Goal: Information Seeking & Learning: Learn about a topic

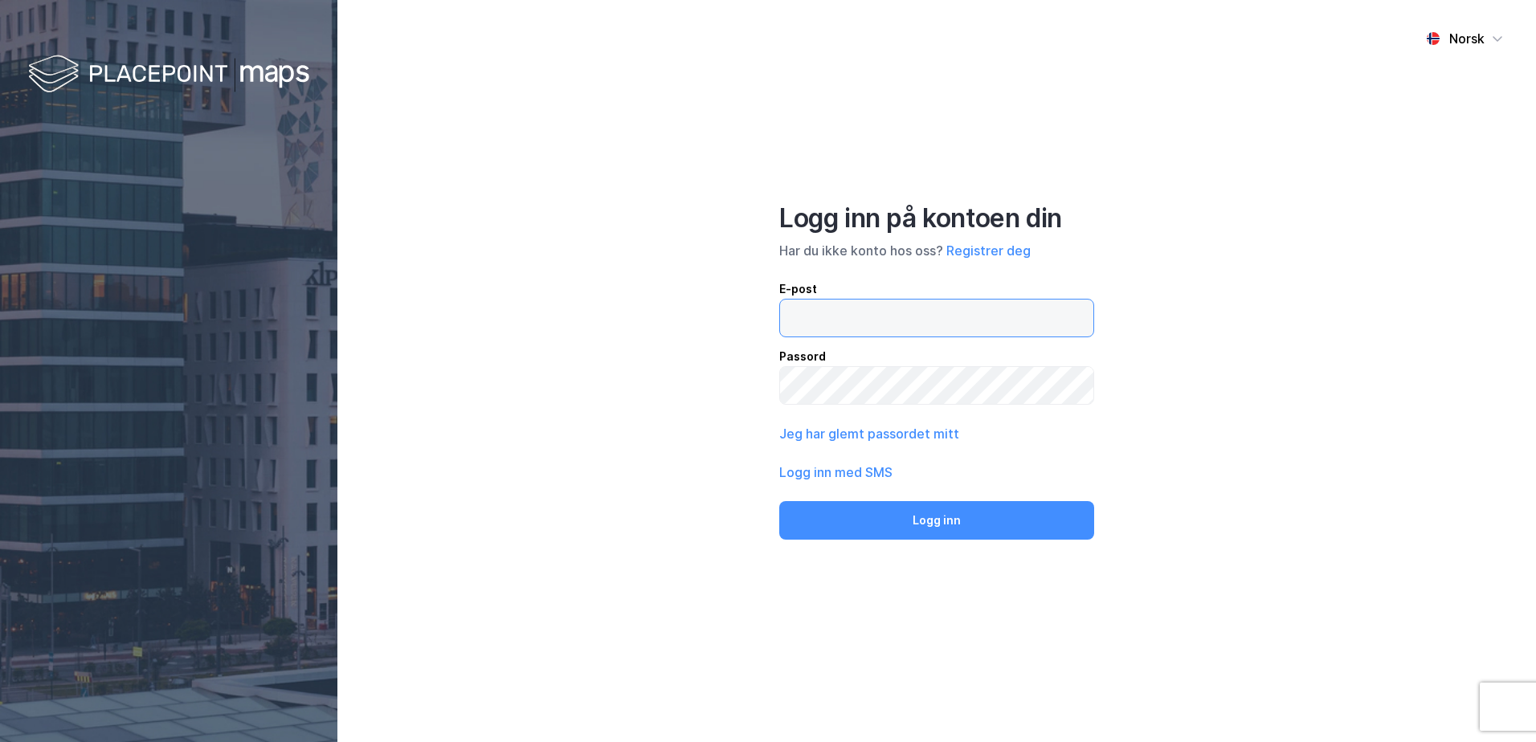
click at [860, 326] on input "email" at bounding box center [936, 318] width 313 height 37
type input "[EMAIL_ADDRESS][DOMAIN_NAME]"
click at [779, 501] on button "Logg inn" at bounding box center [936, 520] width 315 height 39
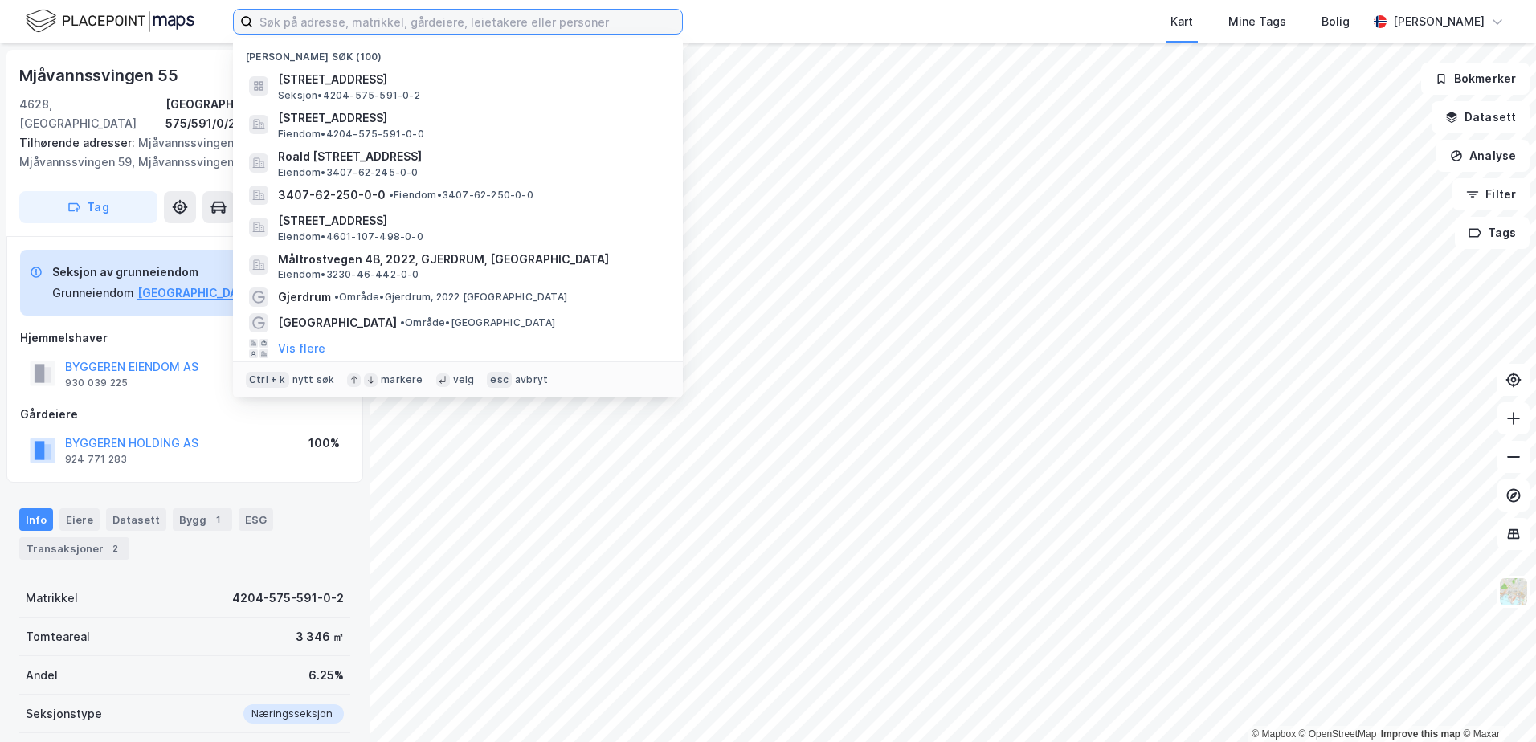
click at [288, 22] on input at bounding box center [467, 22] width 429 height 24
paste input "4601-144/16/0/6+7"
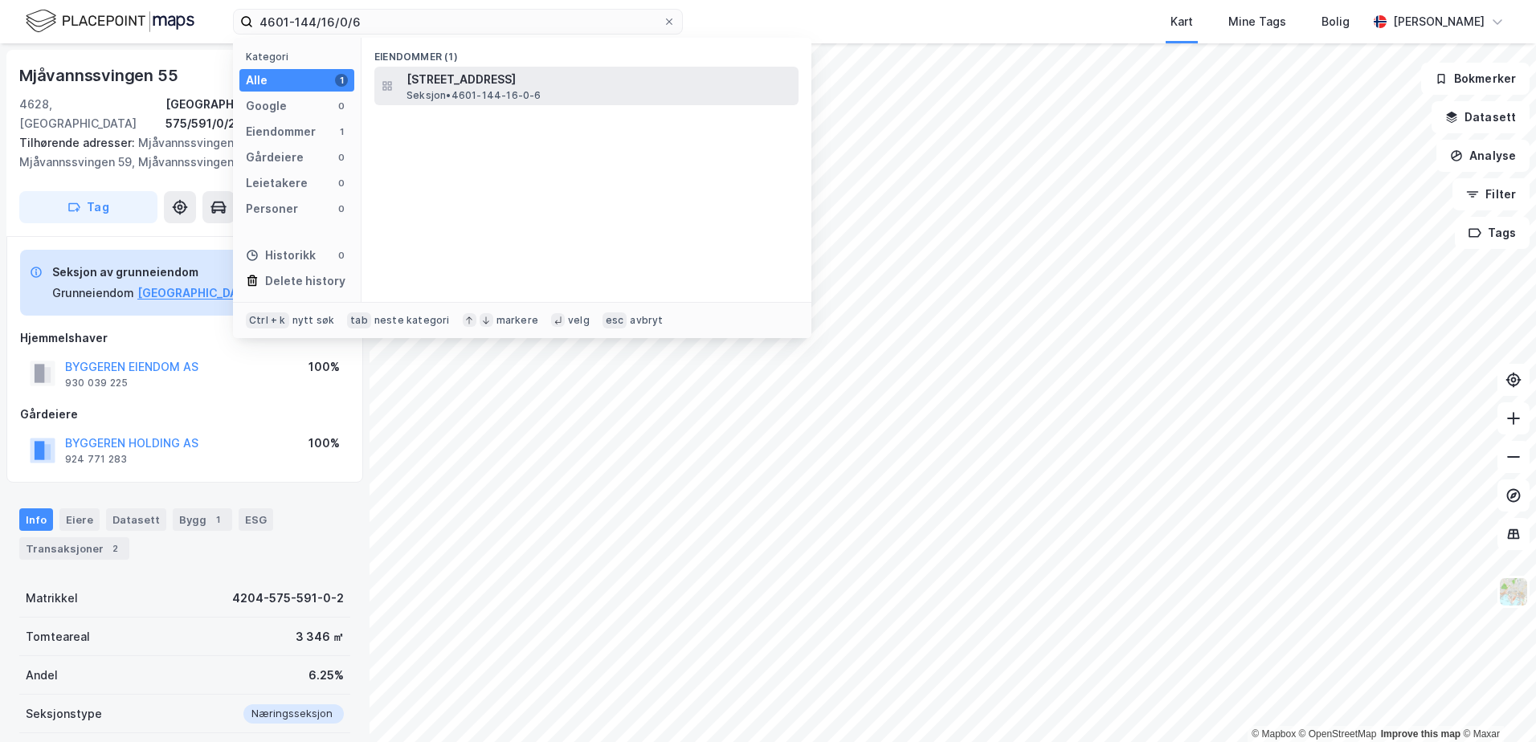
click at [464, 82] on span "[STREET_ADDRESS]" at bounding box center [599, 79] width 386 height 19
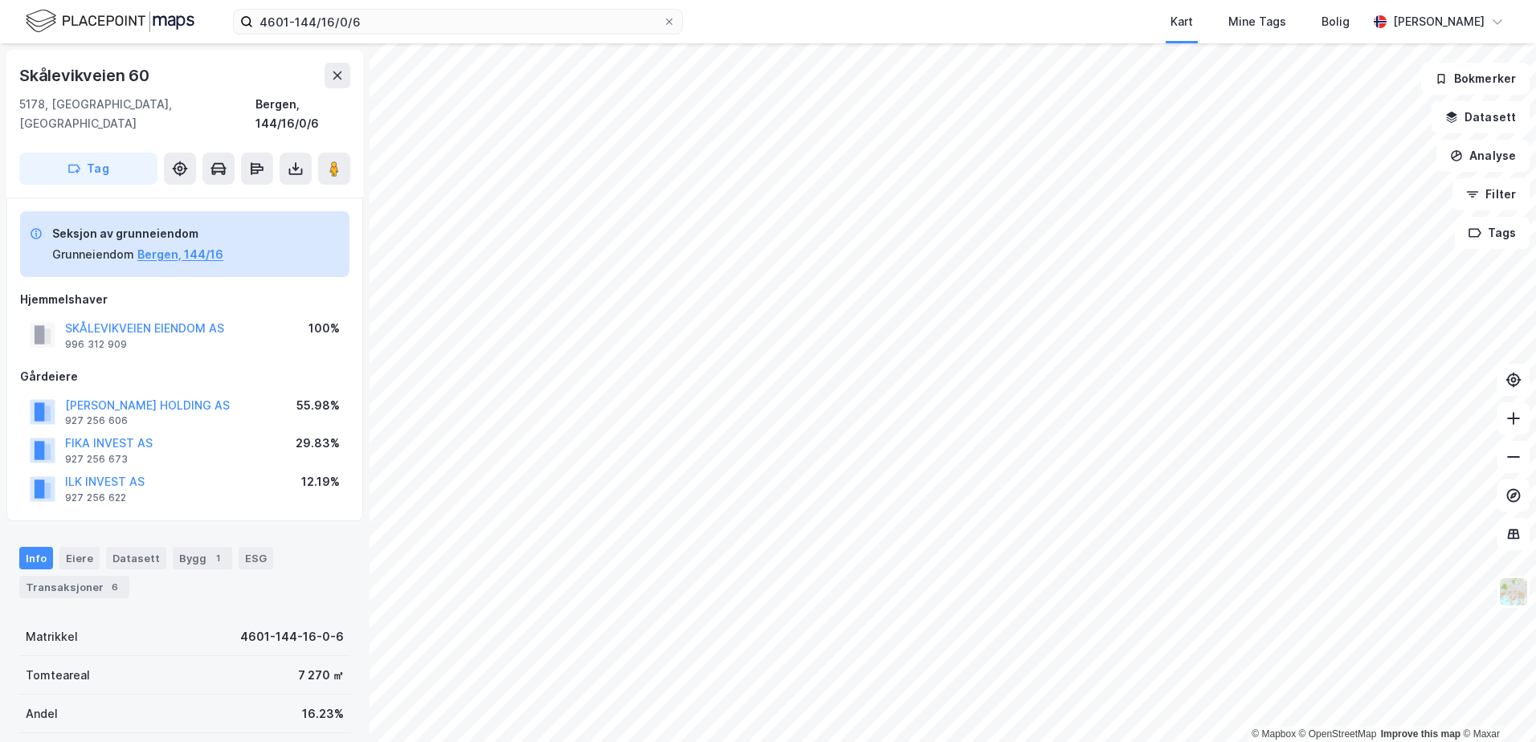
click at [226, 316] on div "SKÅLEVIKVEIEN EIENDOM AS 996 312 909 100%" at bounding box center [184, 335] width 329 height 39
click at [216, 325] on div "SKÅLEVIKVEIEN EIENDOM AS 996 312 909" at bounding box center [144, 335] width 159 height 32
click at [252, 316] on div "SKÅLEVIKVEIEN EIENDOM AS 996 312 909 100%" at bounding box center [184, 335] width 329 height 39
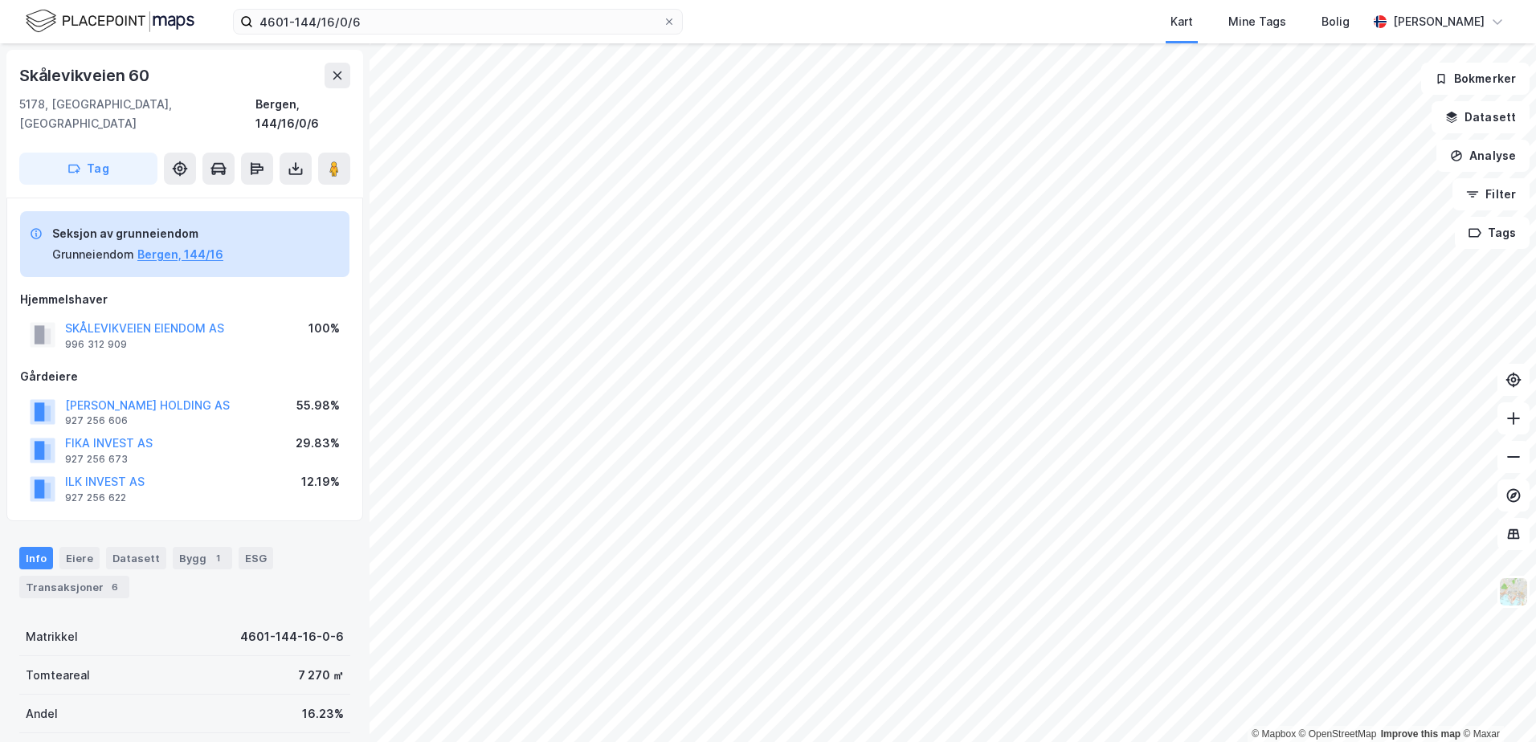
click at [227, 316] on div "SKÅLEVIKVEIEN EIENDOM AS 996 312 909 100%" at bounding box center [184, 335] width 329 height 39
click at [754, 22] on div "4601-144/16/0/6 Kart Mine Tags Bolig [PERSON_NAME]" at bounding box center [768, 21] width 1536 height 43
click at [279, 316] on div "SKÅLEVIKVEIEN EIENDOM AS 996 312 909 100%" at bounding box center [184, 335] width 329 height 39
click at [812, 28] on div "Kart Mine Tags Bolig" at bounding box center [1063, 21] width 607 height 43
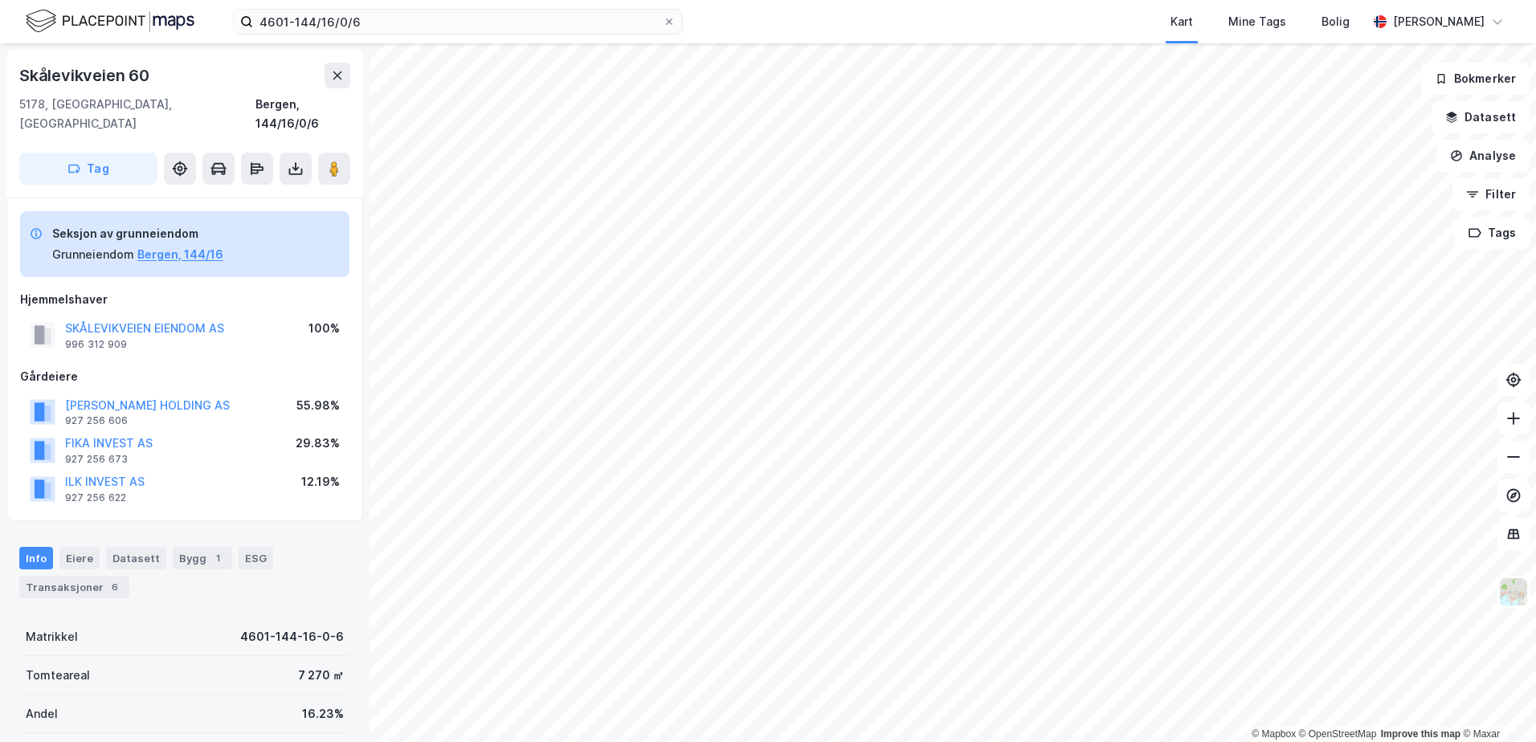
click at [228, 321] on div "SKÅLEVIKVEIEN EIENDOM AS 996 312 909 100%" at bounding box center [184, 335] width 329 height 39
click at [0, 0] on button "SKÅLEVIKVEIEN EIENDOM AS" at bounding box center [0, 0] width 0 height 0
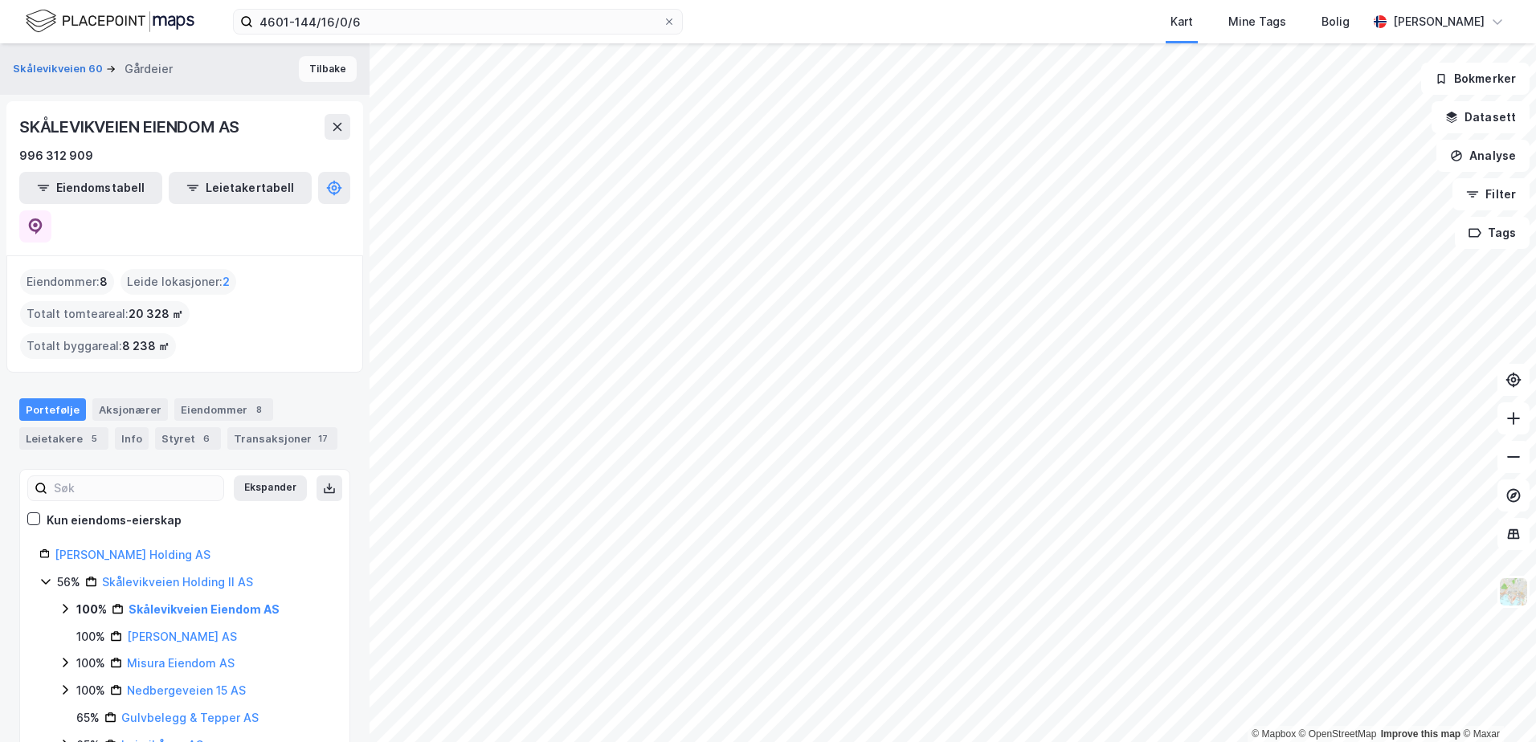
click at [304, 62] on button "Tilbake" at bounding box center [328, 69] width 58 height 26
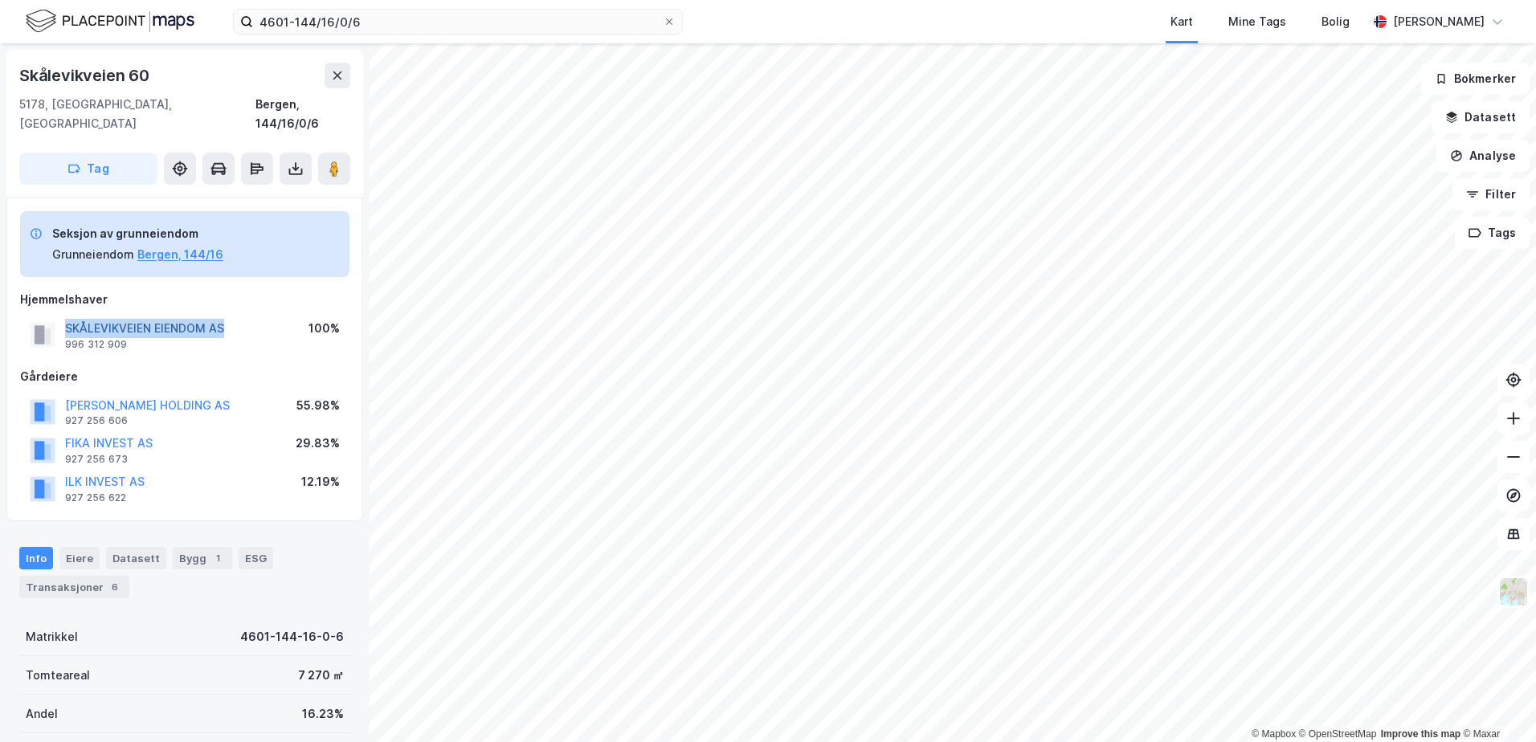
drag, startPoint x: 232, startPoint y: 312, endPoint x: 67, endPoint y: 308, distance: 165.5
click at [67, 316] on div "SKÅLEVIKVEIEN EIENDOM AS 996 312 909 100%" at bounding box center [184, 335] width 329 height 39
copy button "SKÅLEVIKVEIEN EIENDOM AS"
drag, startPoint x: 142, startPoint y: 80, endPoint x: 12, endPoint y: 84, distance: 130.2
click at [12, 84] on div "Skålevikveien [STREET_ADDRESS] Tag" at bounding box center [184, 124] width 357 height 148
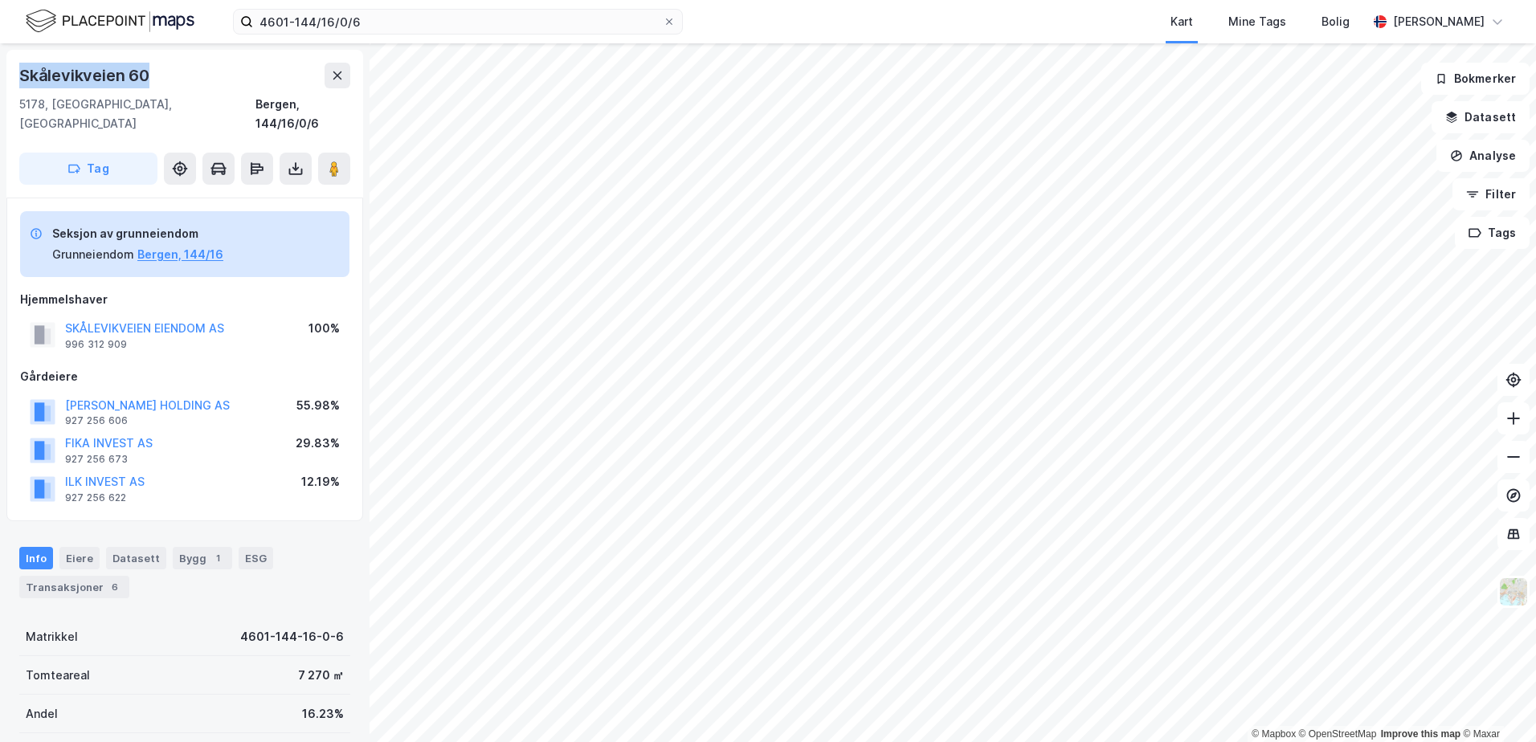
copy div "Skålevikveien 60"
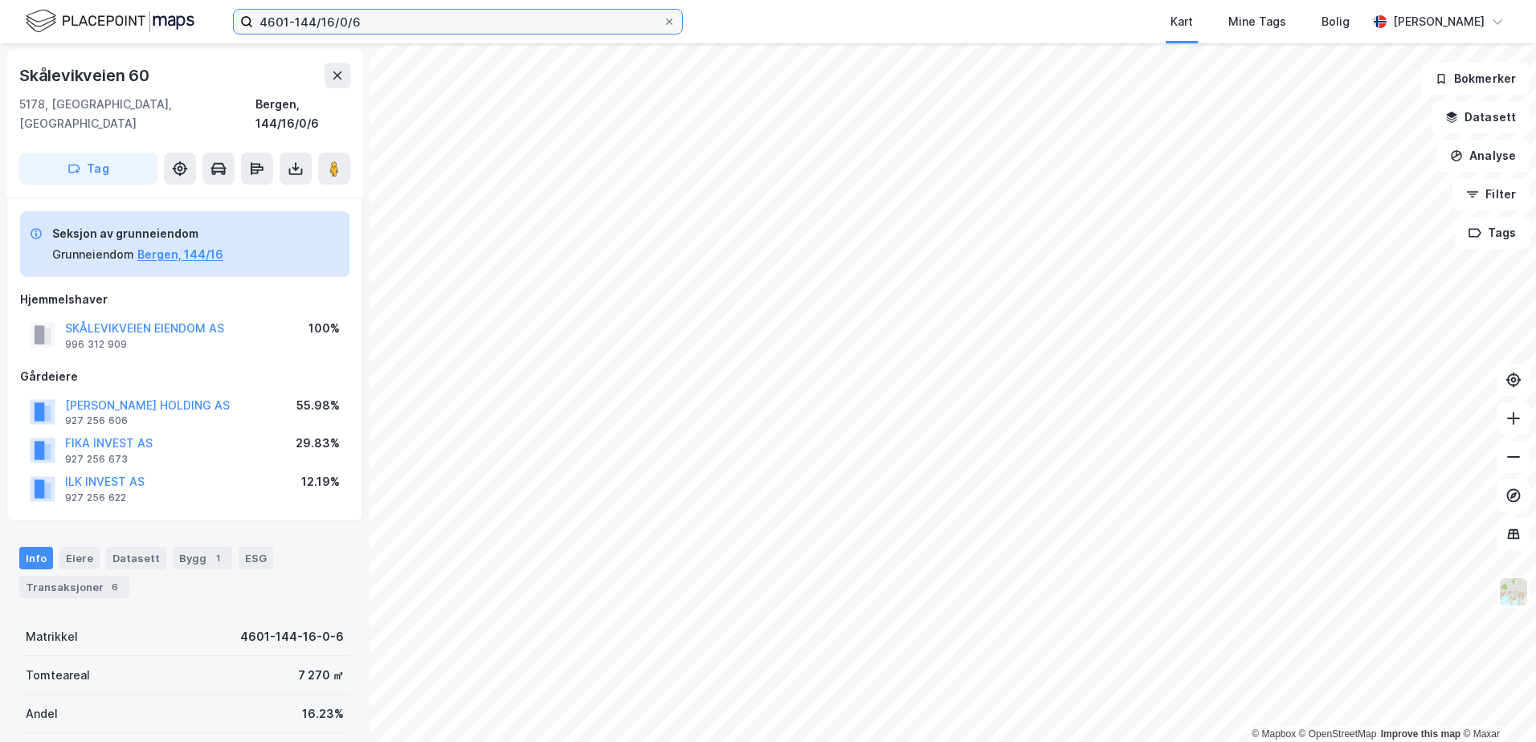
click at [368, 18] on input "4601-144/16/0/6" at bounding box center [458, 22] width 410 height 24
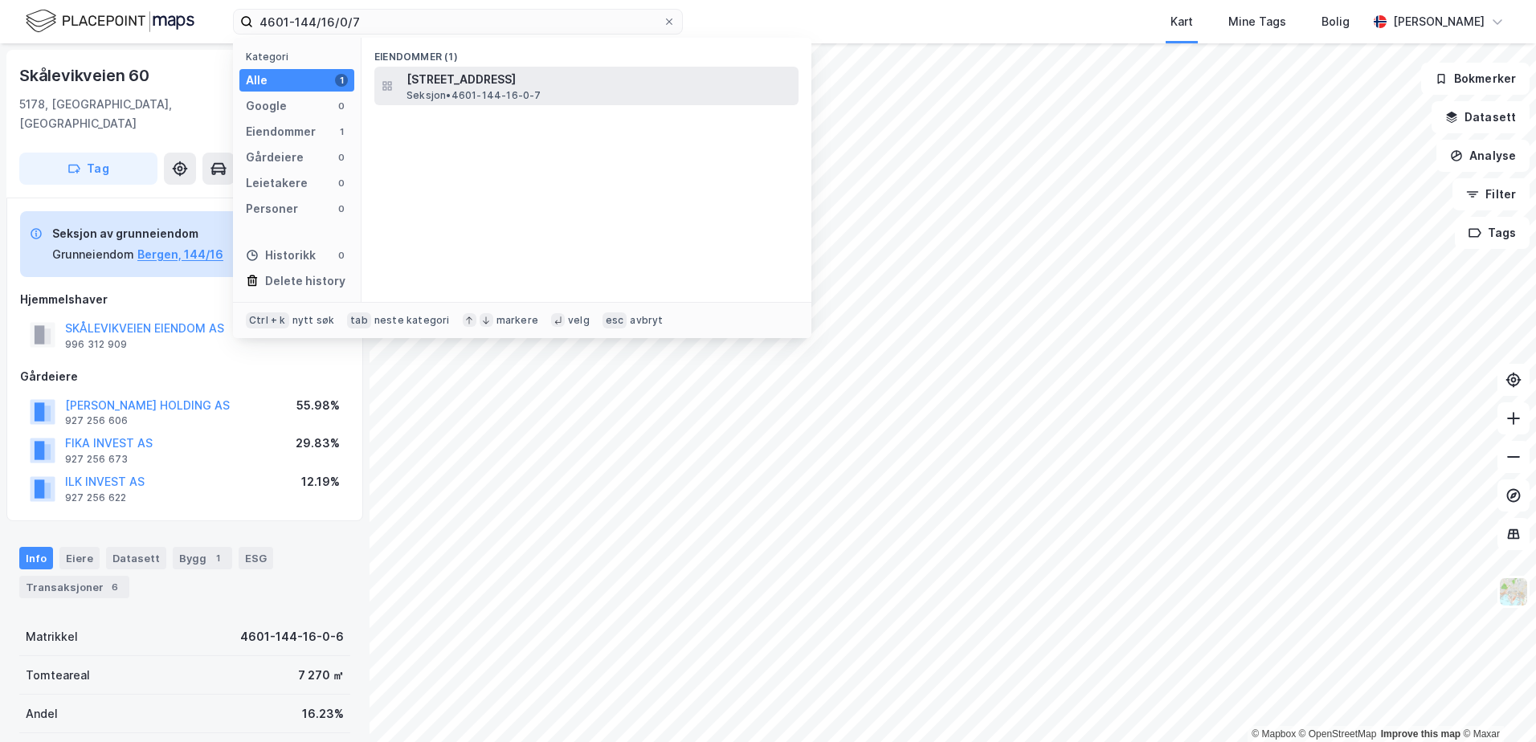
click at [485, 94] on span "Seksjon • 4601-144-16-0-7" at bounding box center [473, 95] width 135 height 13
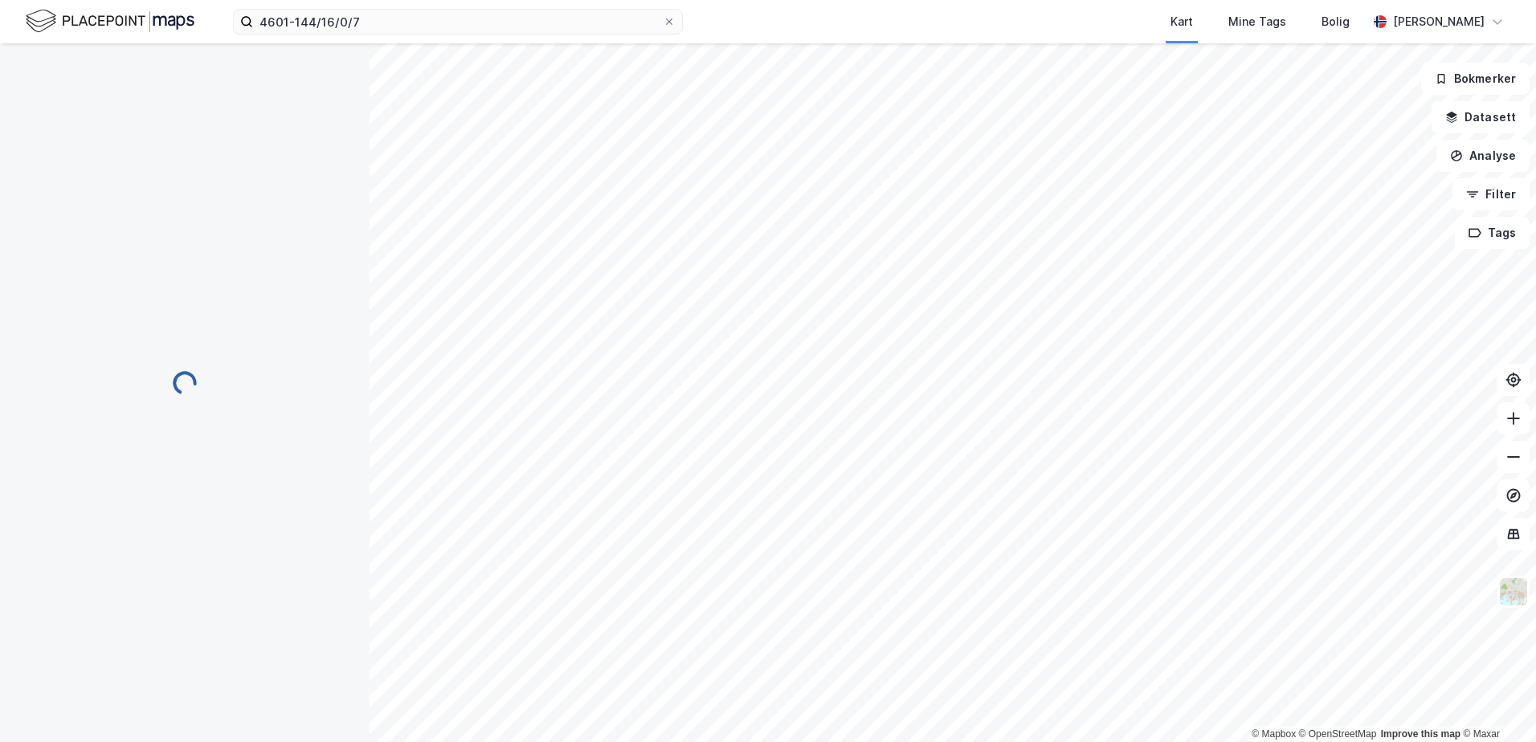
scroll to position [11, 0]
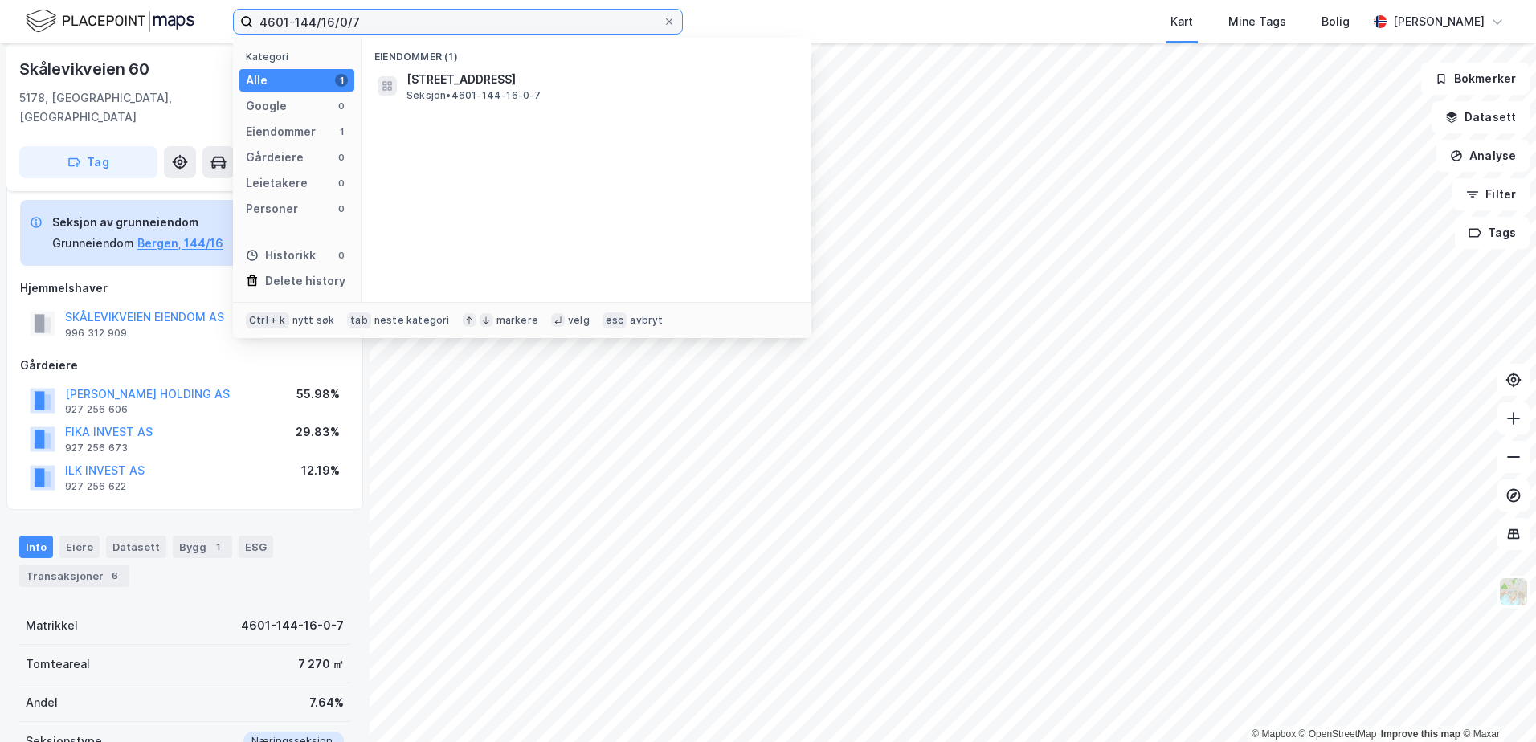
click at [370, 21] on input "4601-144/16/0/7" at bounding box center [458, 22] width 410 height 24
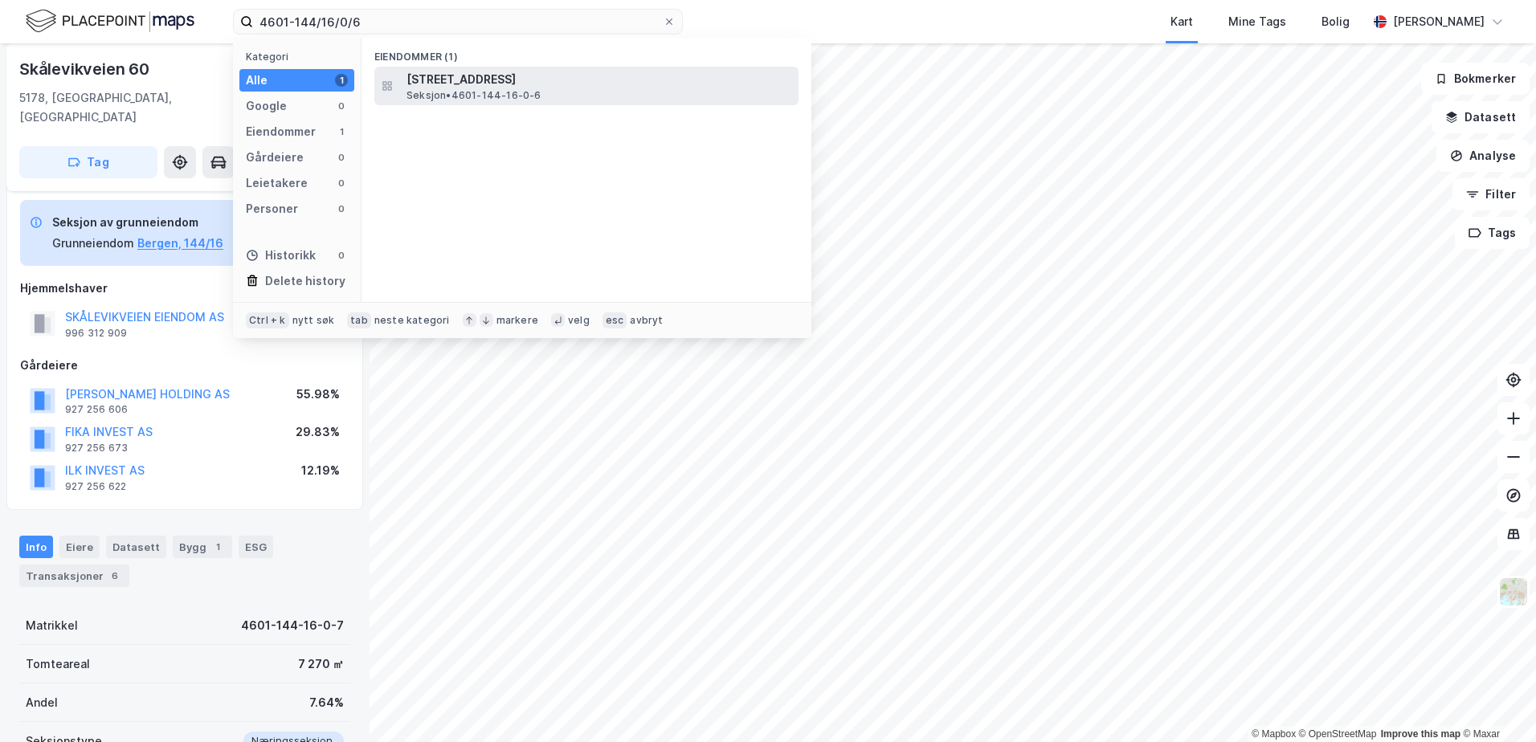
click at [423, 77] on span "[STREET_ADDRESS]" at bounding box center [599, 79] width 386 height 19
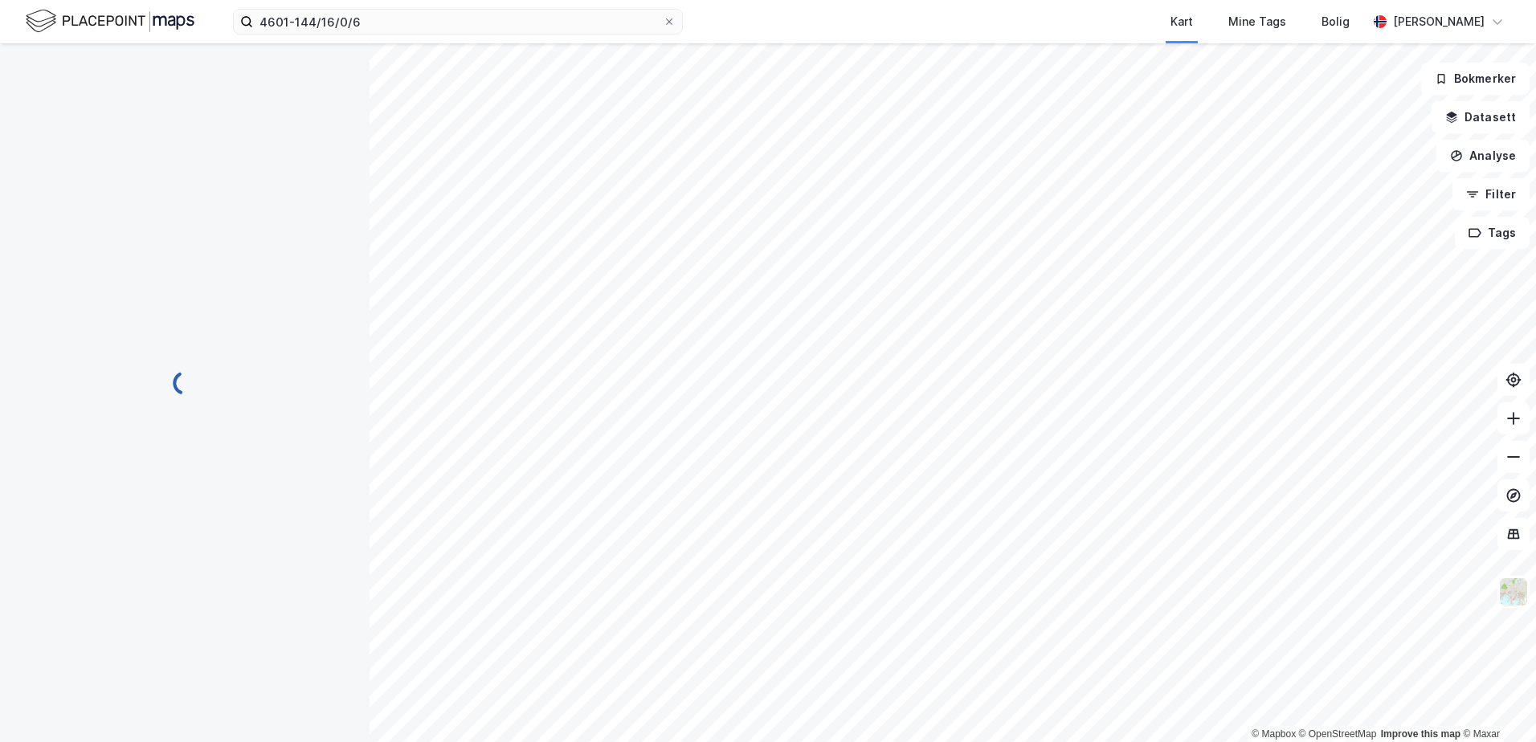
scroll to position [11, 0]
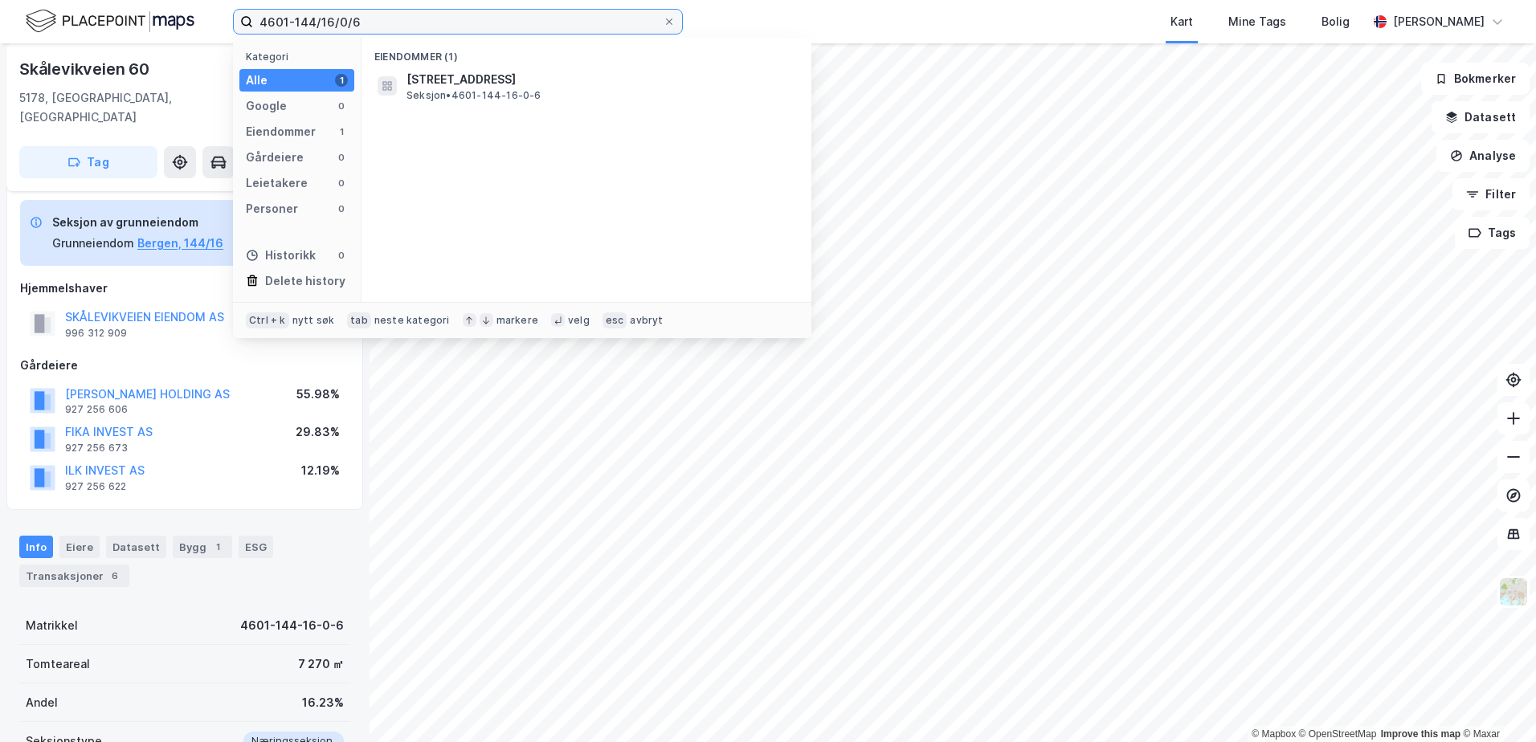
click at [363, 27] on input "4601-144/16/0/6" at bounding box center [458, 22] width 410 height 24
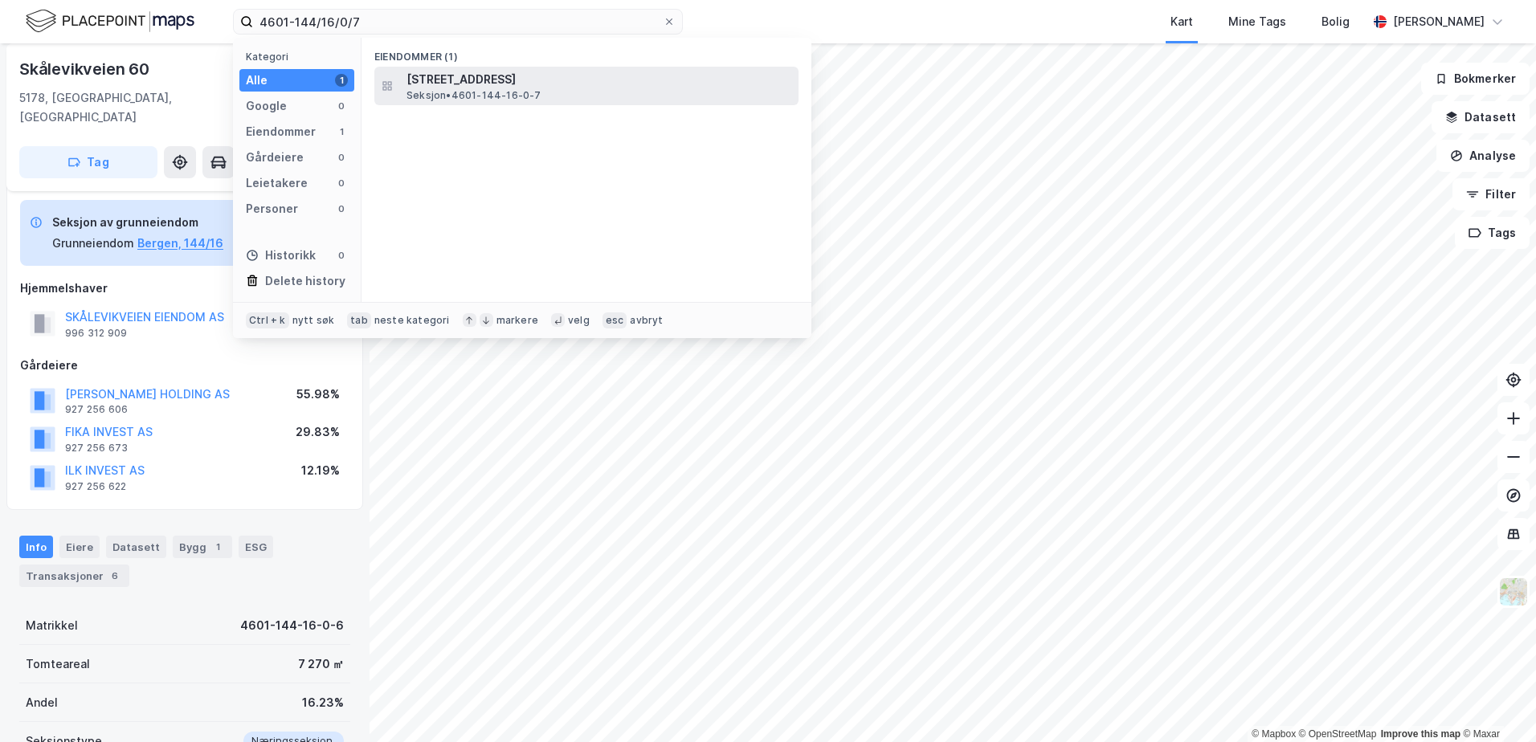
click at [455, 84] on span "[STREET_ADDRESS]" at bounding box center [599, 79] width 386 height 19
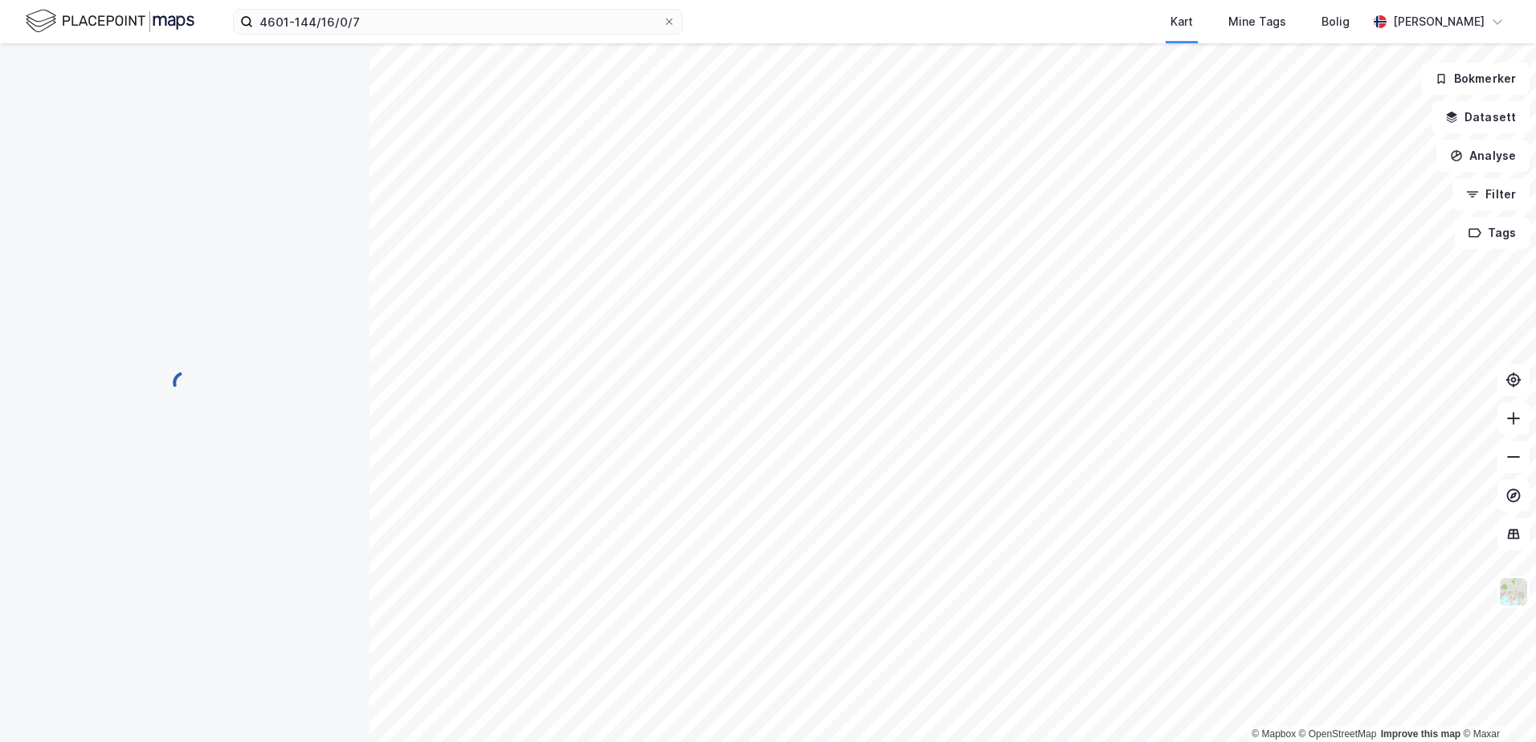
scroll to position [11, 0]
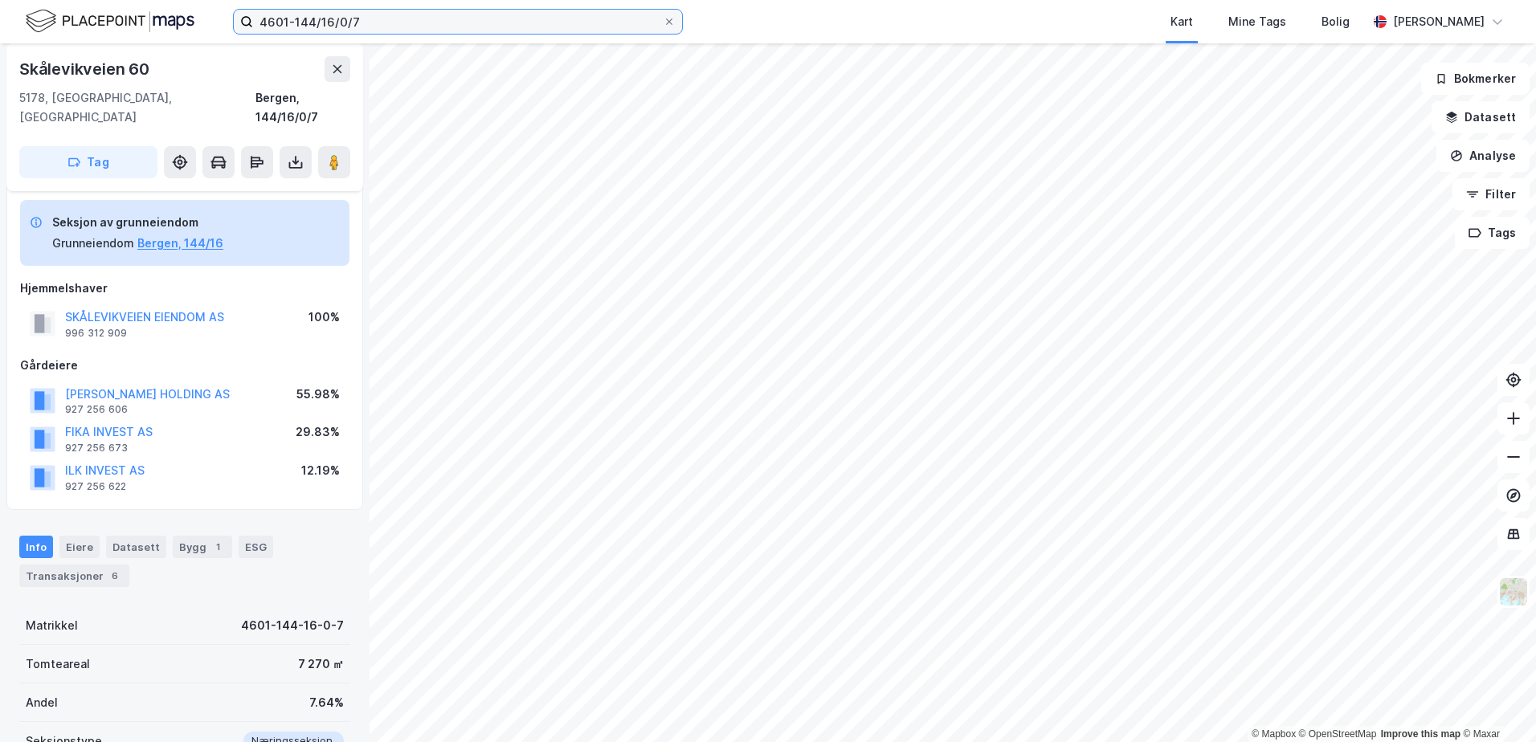
click at [390, 16] on input "4601-144/16/0/7" at bounding box center [458, 22] width 410 height 24
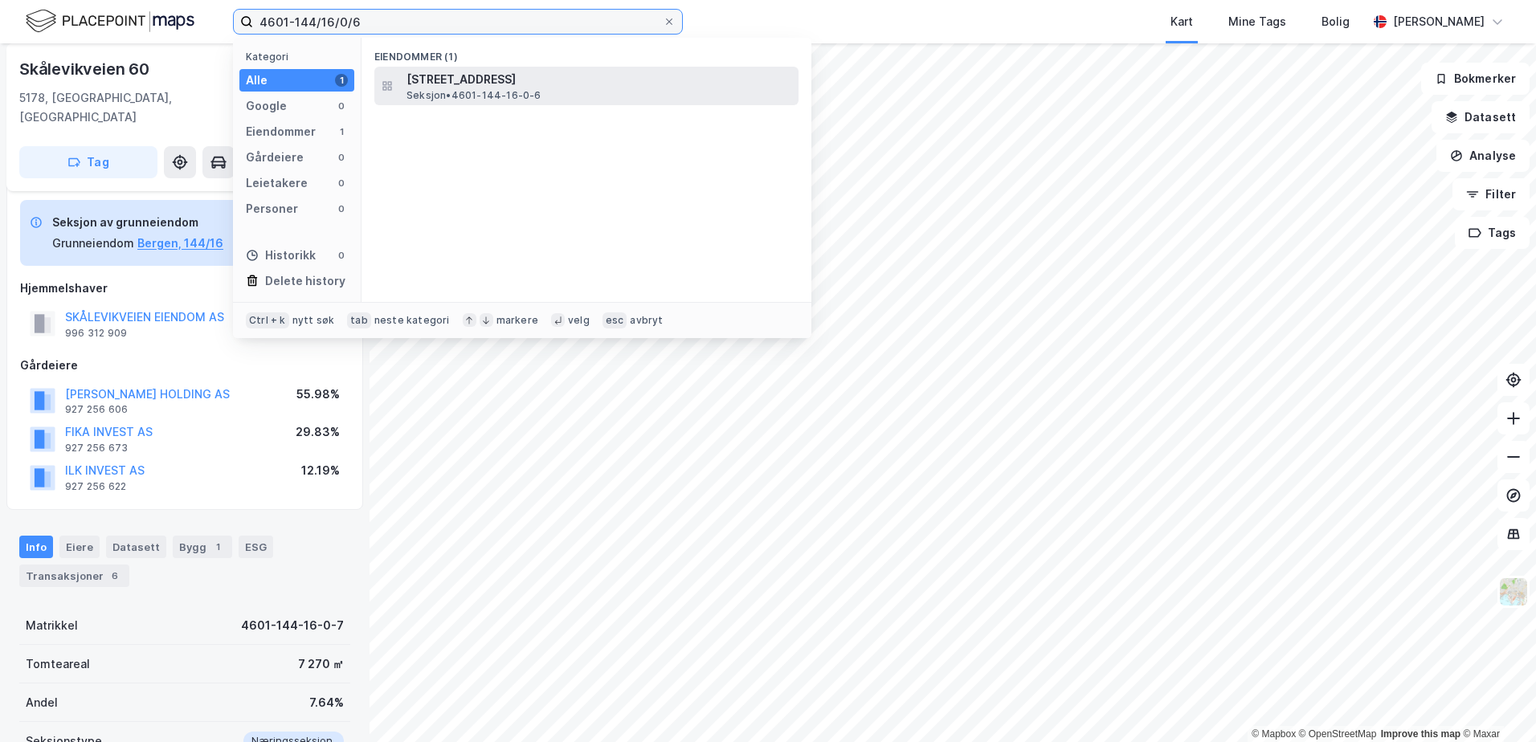
type input "4601-144/16/0/6"
click at [441, 85] on span "[STREET_ADDRESS]" at bounding box center [599, 79] width 386 height 19
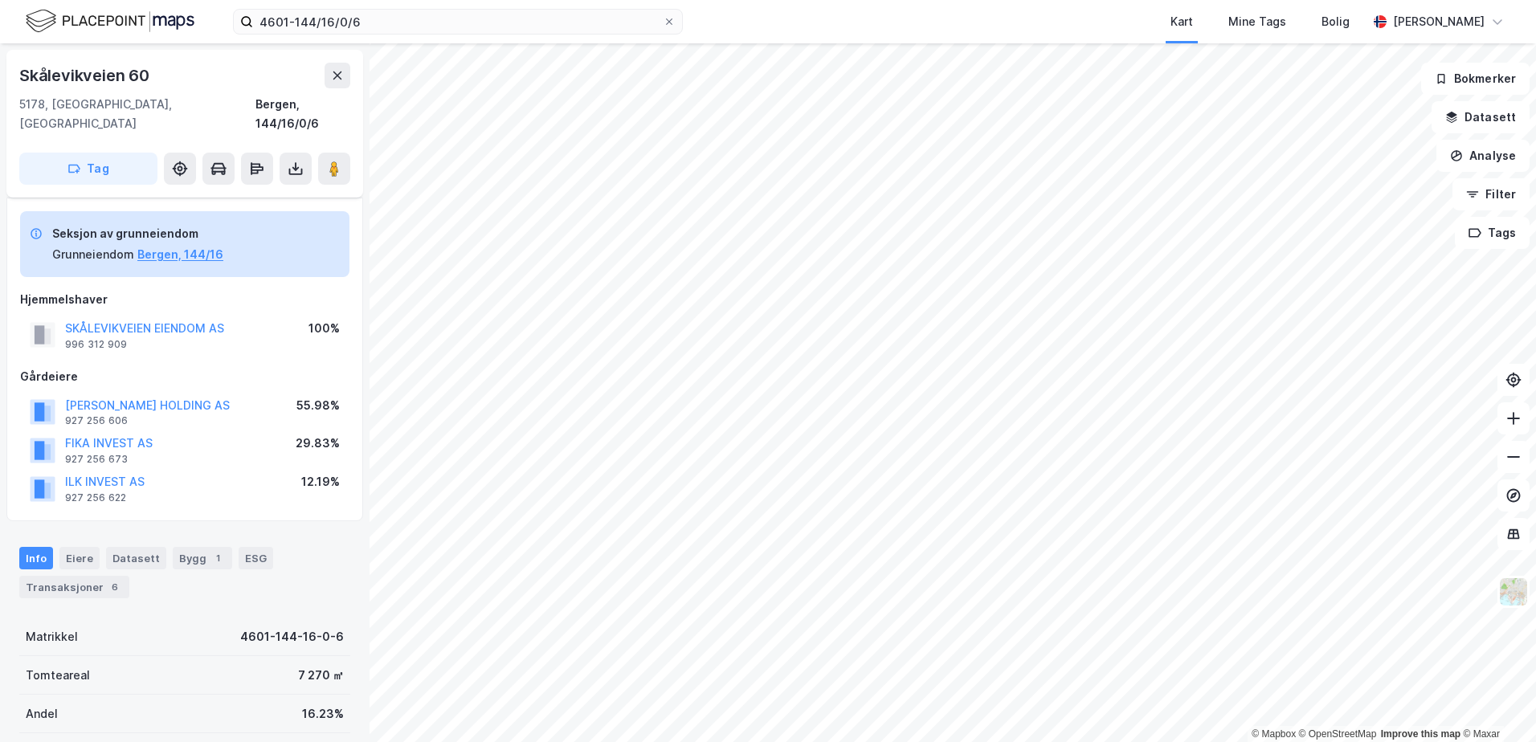
scroll to position [11, 0]
